Goal: Find specific page/section: Find specific page/section

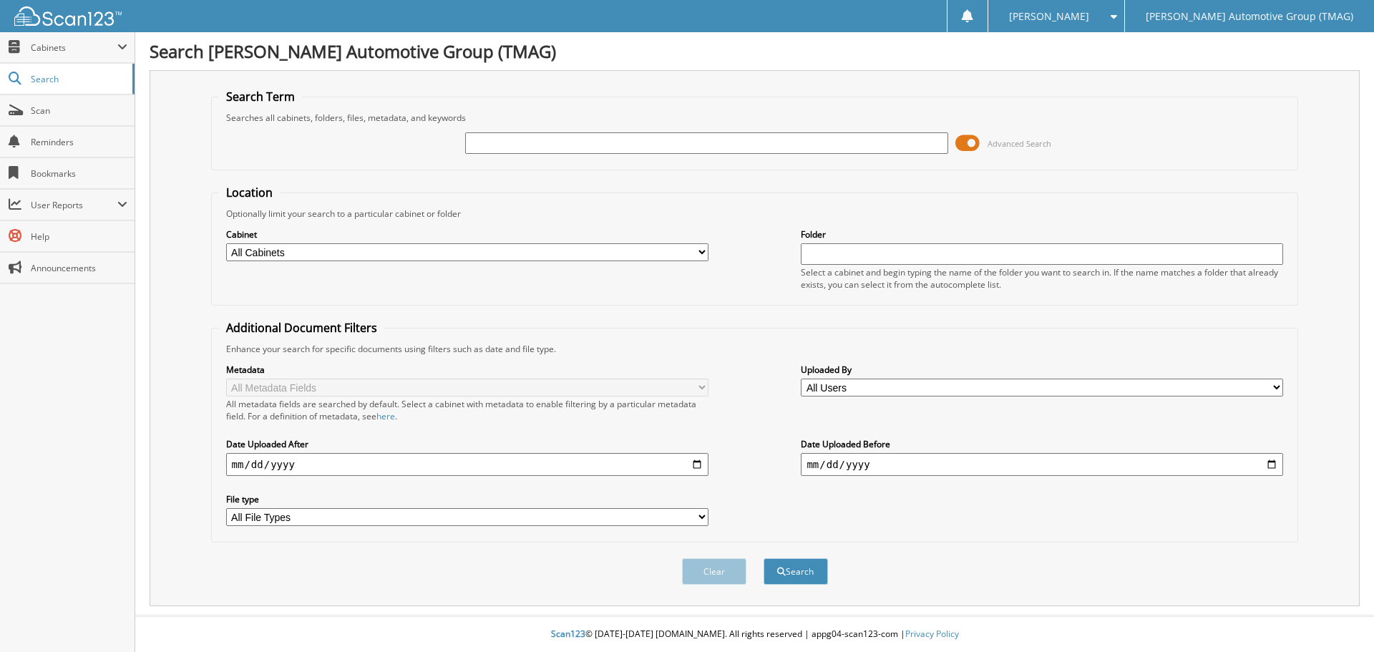
click at [485, 142] on input "text" at bounding box center [706, 142] width 482 height 21
type input "F25764W"
click at [764, 558] on button "Search" at bounding box center [796, 571] width 64 height 26
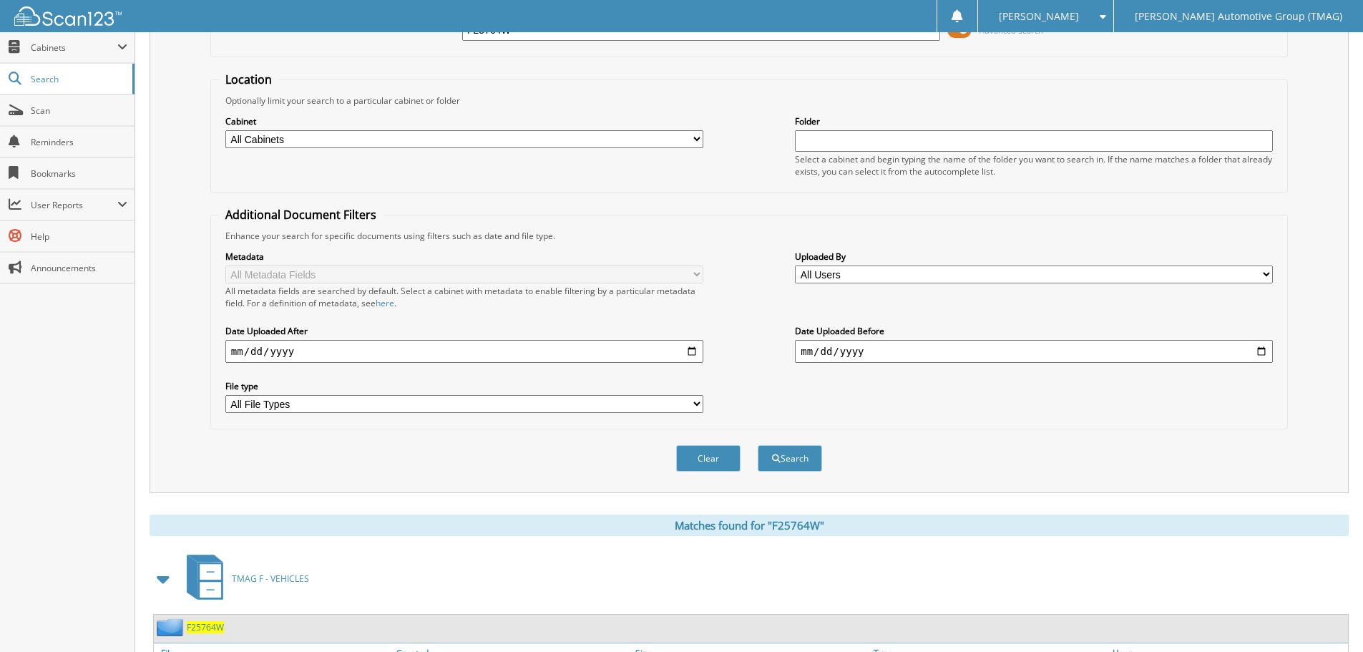
scroll to position [228, 0]
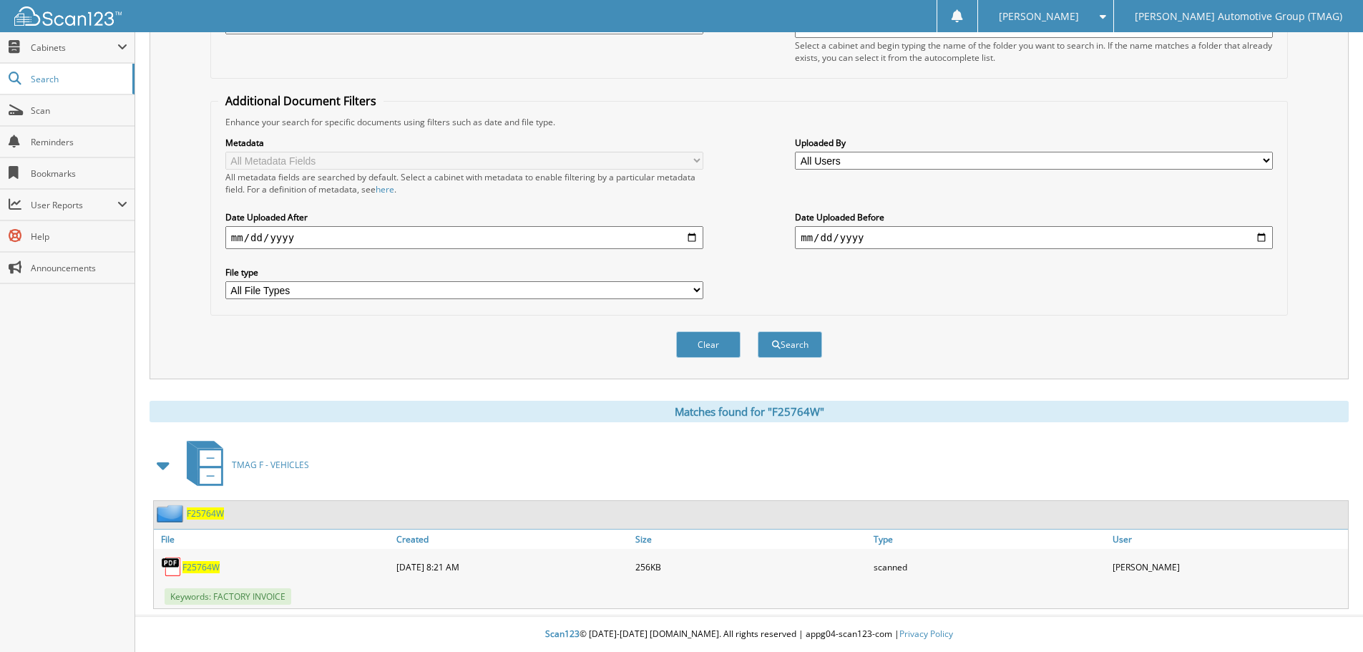
click at [193, 561] on link "F25764W" at bounding box center [201, 567] width 37 height 12
